Goal: Task Accomplishment & Management: Manage account settings

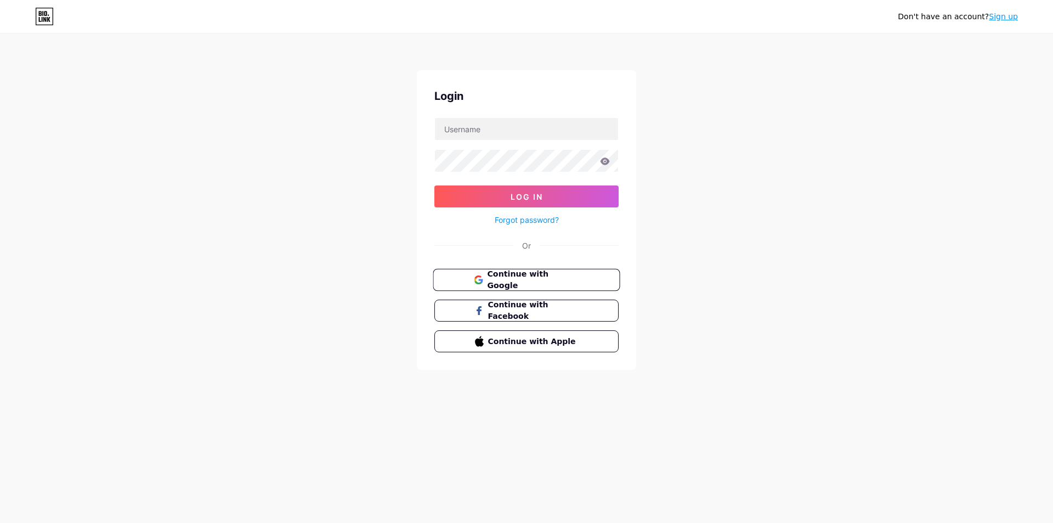
click at [535, 279] on span "Continue with Google" at bounding box center [533, 280] width 92 height 24
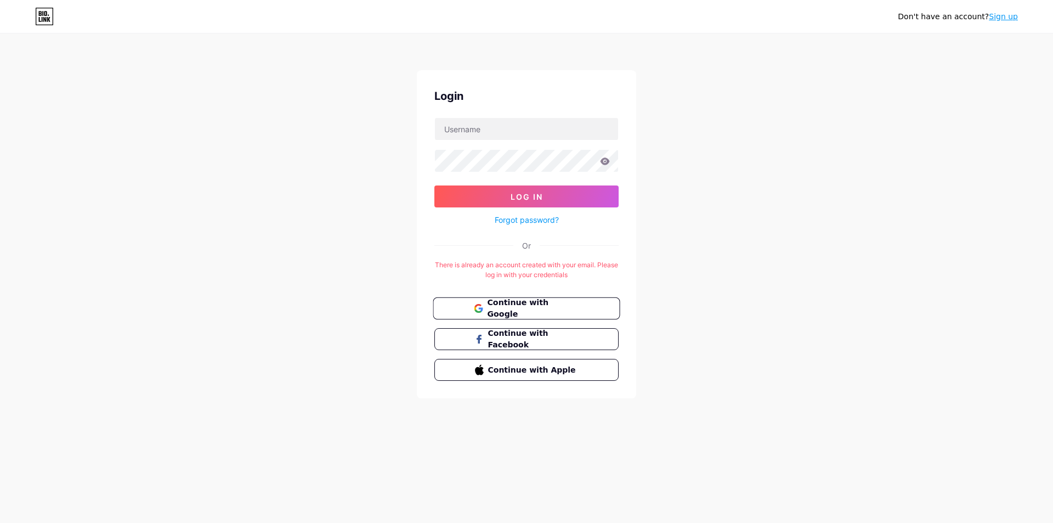
click at [535, 308] on span "Continue with Google" at bounding box center [533, 309] width 92 height 24
click at [523, 307] on span "Continue with Google" at bounding box center [533, 309] width 92 height 24
click at [526, 307] on span "Continue with Google" at bounding box center [533, 309] width 92 height 24
click at [510, 305] on span "Continue with Google" at bounding box center [533, 309] width 92 height 24
